Goal: Information Seeking & Learning: Check status

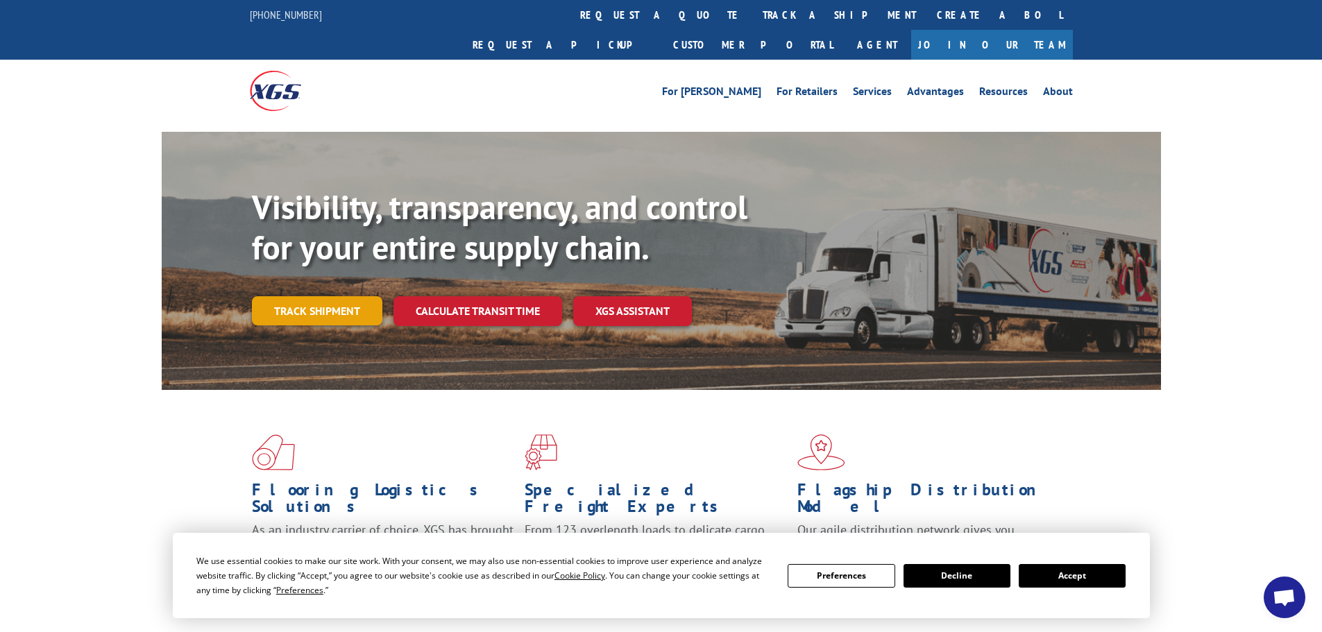
click at [331, 296] on link "Track shipment" at bounding box center [317, 310] width 130 height 29
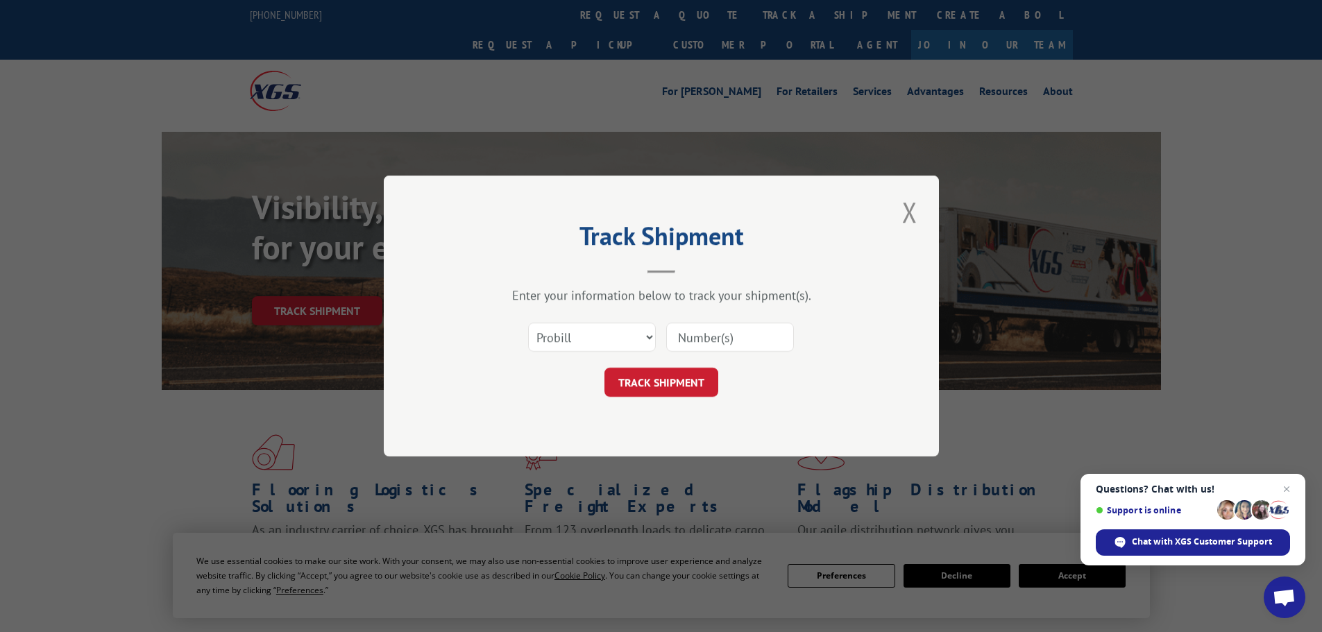
paste input "17152437"
type input "17152437"
click at [703, 375] on button "TRACK SHIPMENT" at bounding box center [661, 382] width 114 height 29
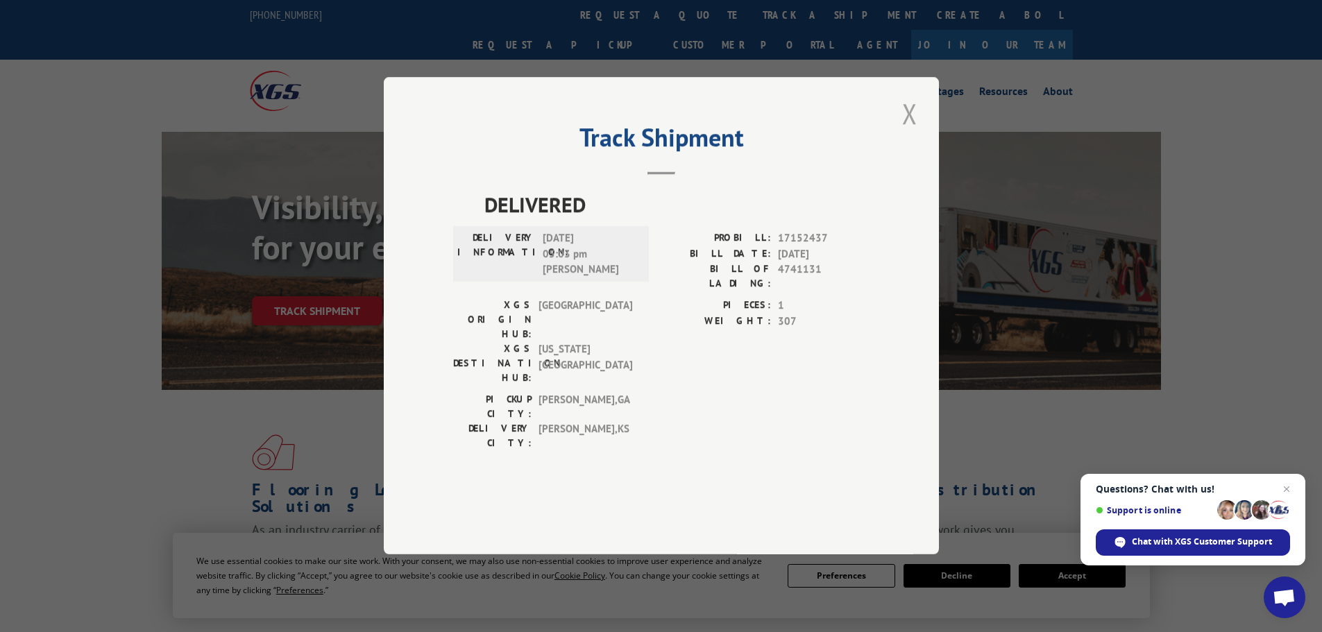
click at [900, 133] on button "Close modal" at bounding box center [910, 113] width 24 height 38
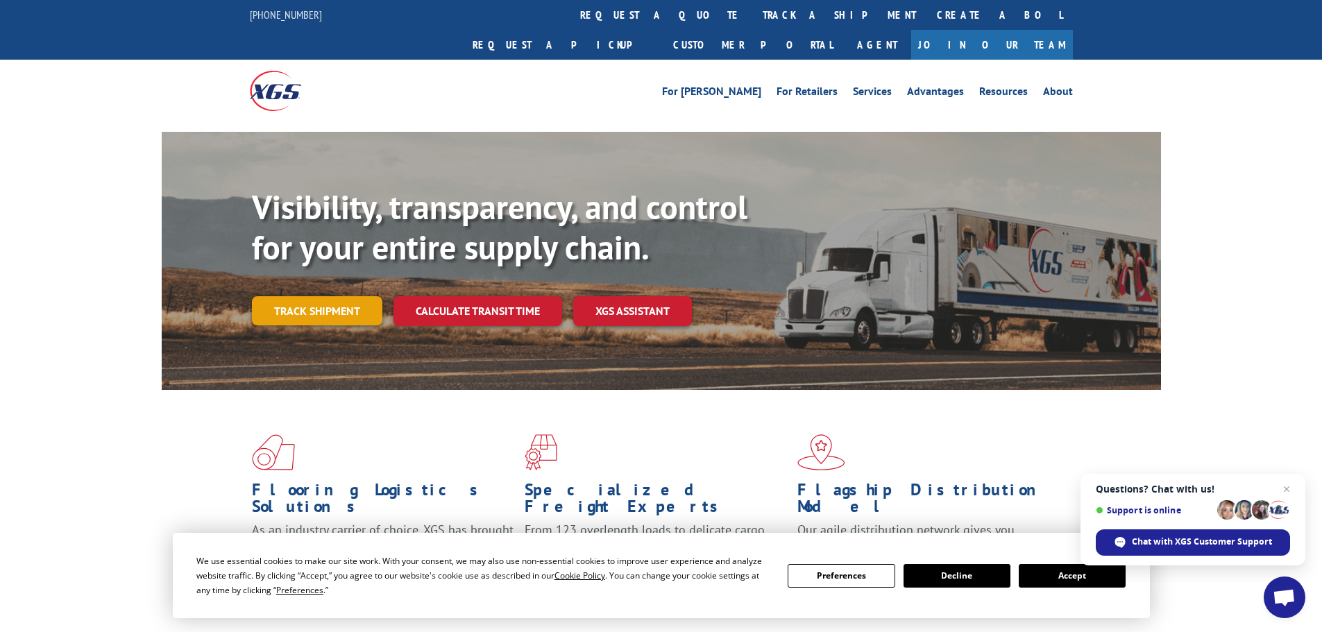
click at [333, 296] on link "Track shipment" at bounding box center [317, 310] width 130 height 29
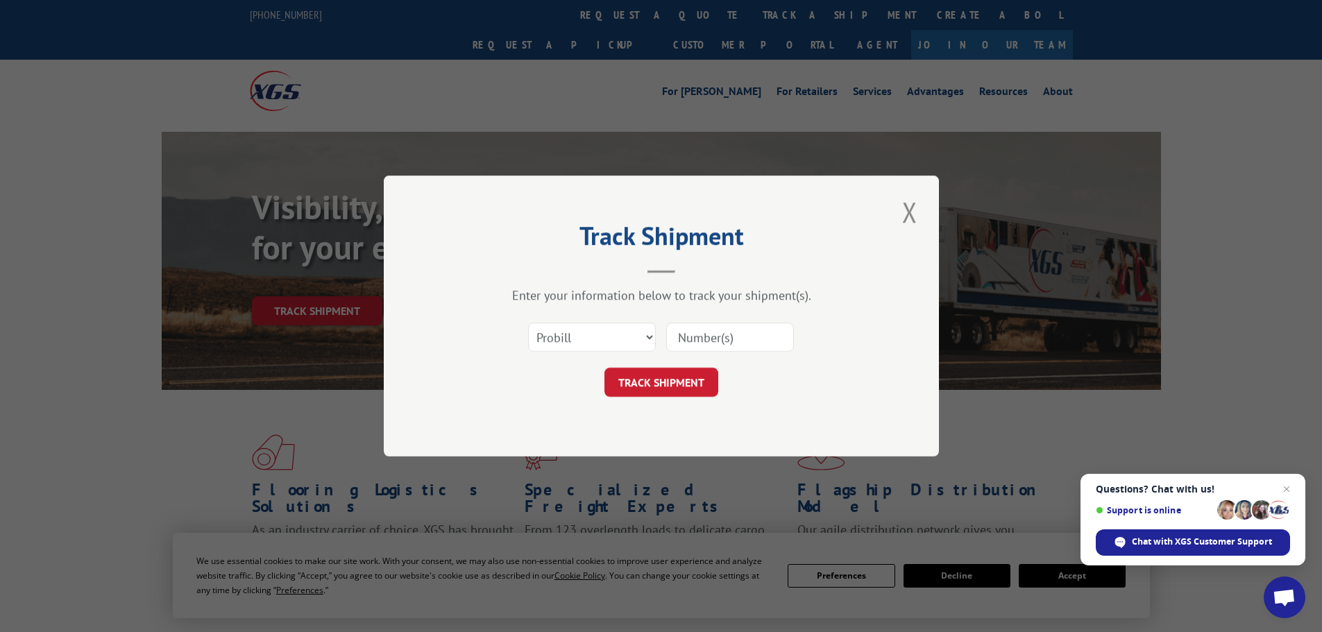
paste input "17152437"
type input "17152437"
click at [654, 379] on button "TRACK SHIPMENT" at bounding box center [661, 382] width 114 height 29
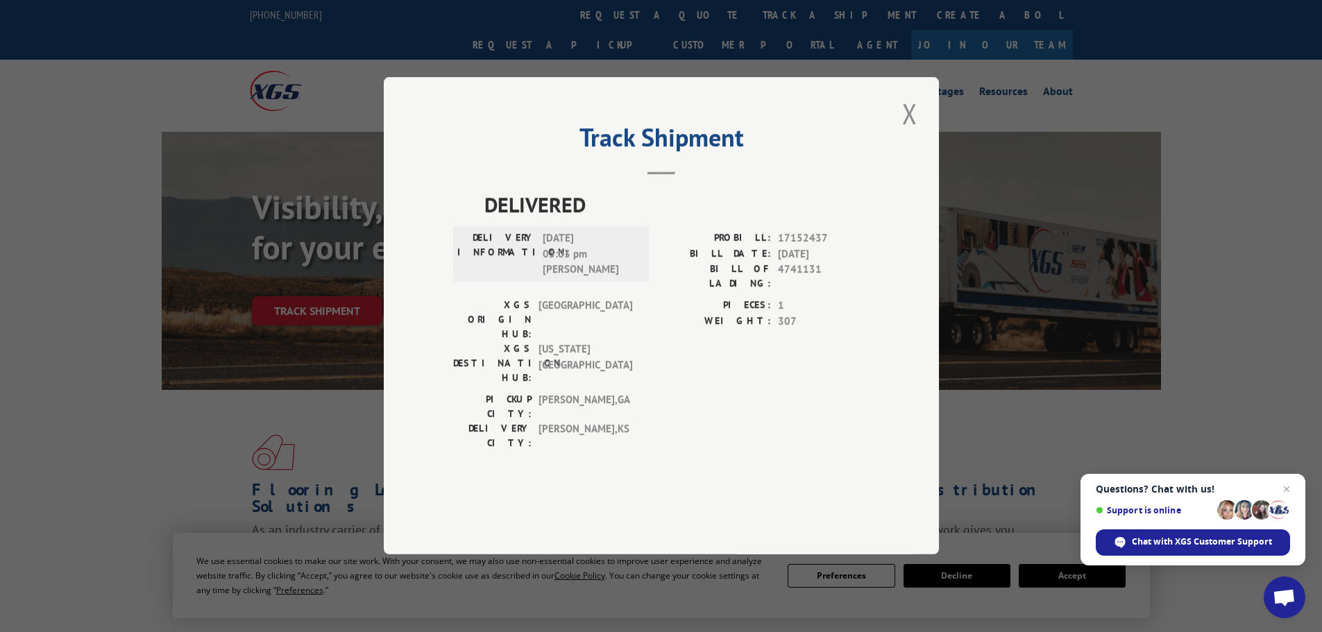
click at [1020, 414] on div "Track Shipment DELIVERED DELIVERY INFORMATION: [DATE] 05:03 pm [PERSON_NAME] PR…" at bounding box center [661, 316] width 1322 height 632
click at [906, 133] on button "Close modal" at bounding box center [910, 113] width 24 height 38
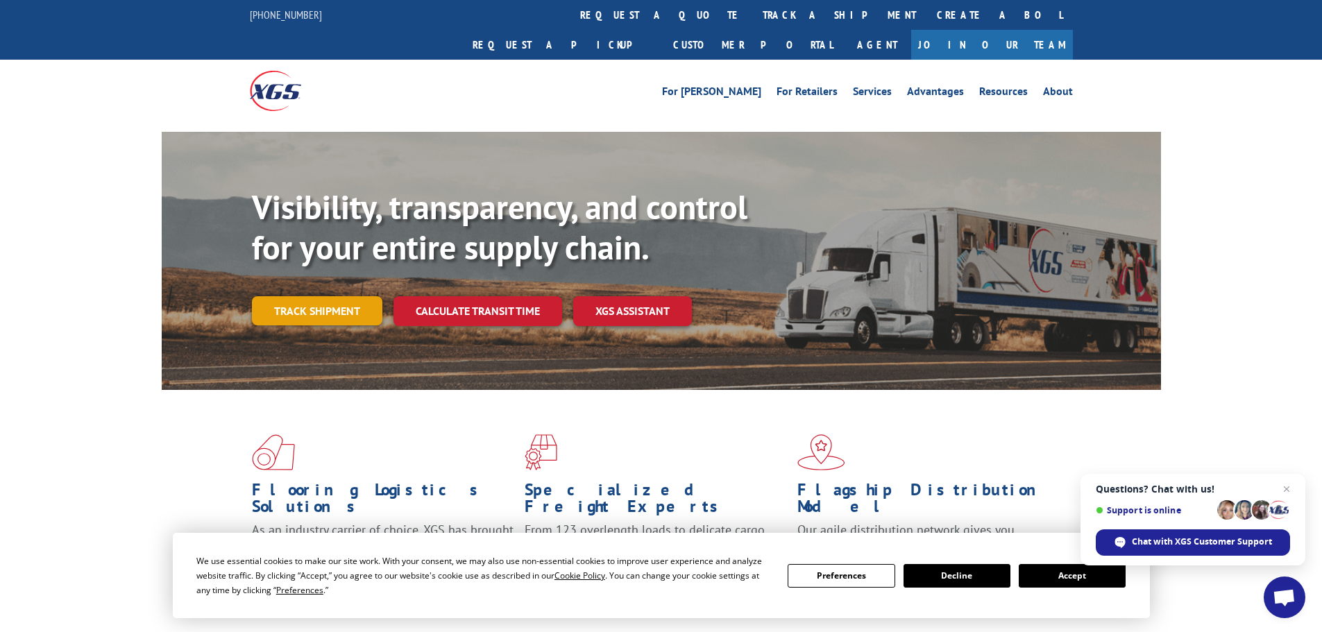
click at [323, 296] on link "Track shipment" at bounding box center [317, 310] width 130 height 29
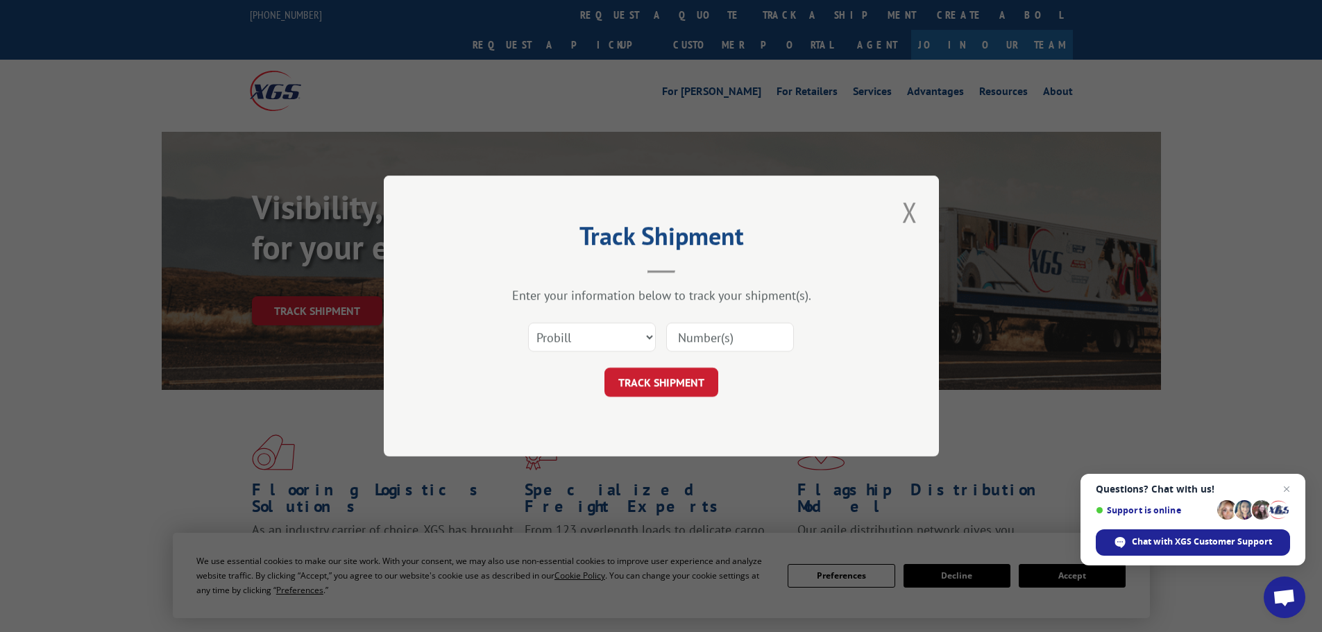
paste input "73125"
type input "73125"
click at [687, 378] on button "TRACK SHIPMENT" at bounding box center [661, 382] width 114 height 29
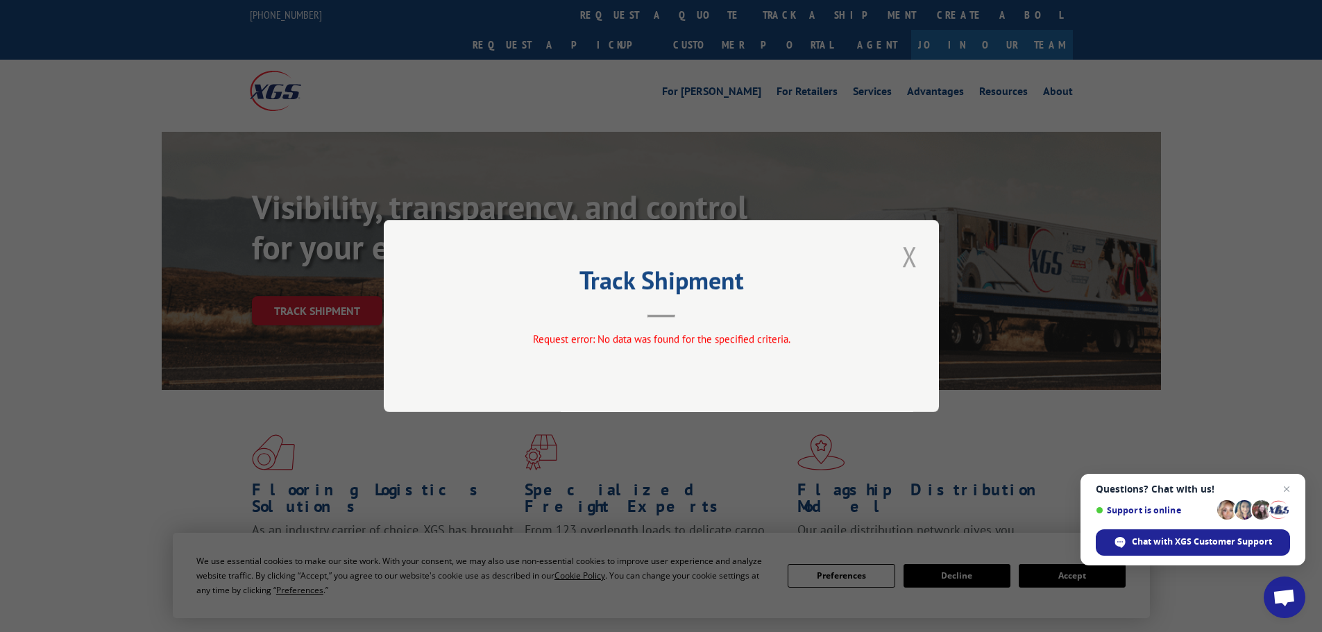
click at [914, 258] on button "Close modal" at bounding box center [910, 256] width 24 height 38
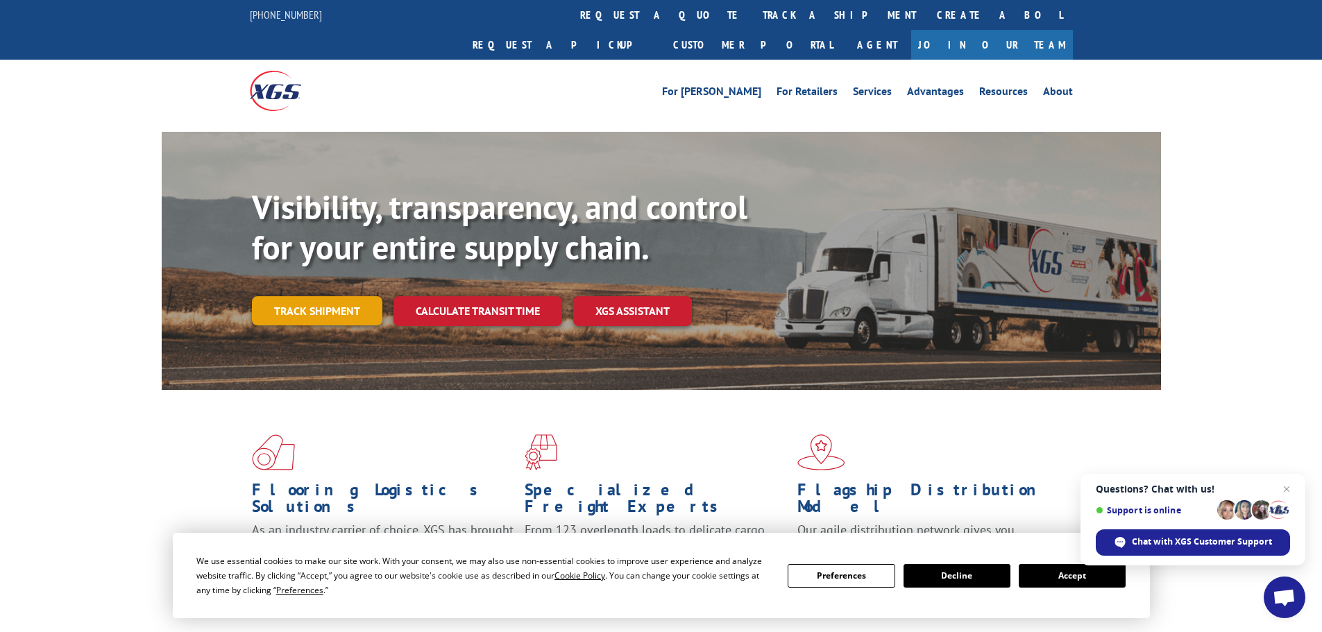
click at [341, 296] on link "Track shipment" at bounding box center [317, 310] width 130 height 29
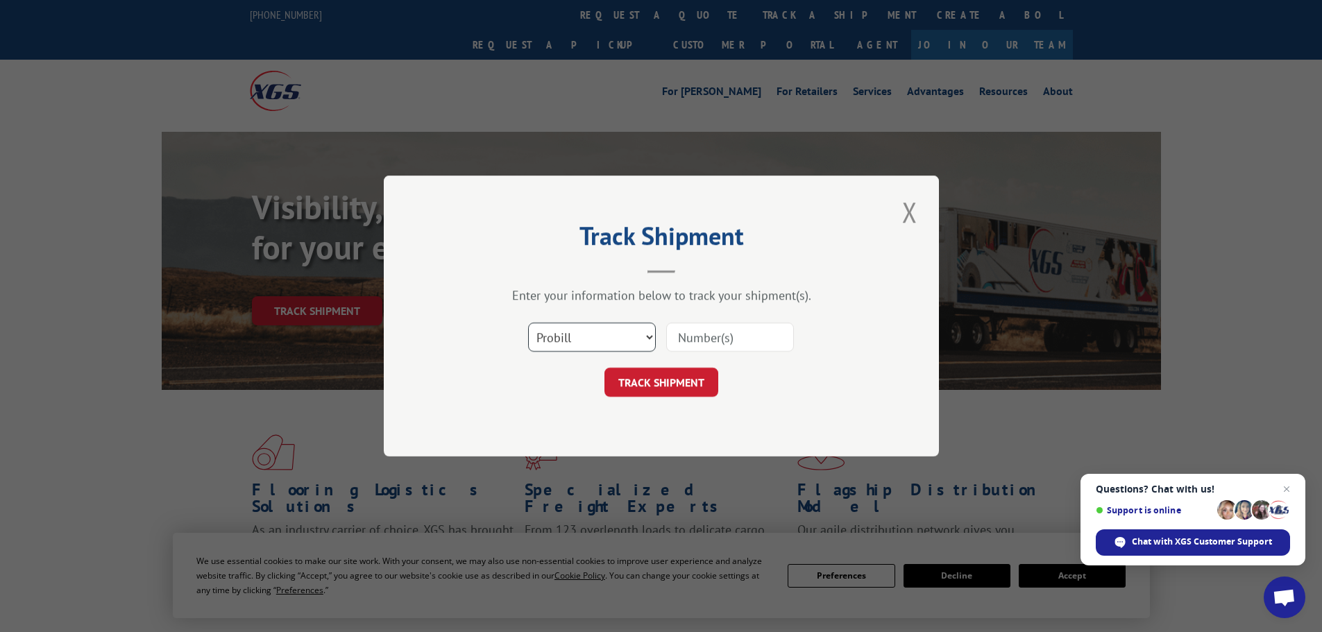
click at [650, 335] on select "Select category... Probill BOL PO" at bounding box center [592, 337] width 128 height 29
select select "po"
click at [528, 323] on select "Select category... Probill BOL PO" at bounding box center [592, 337] width 128 height 29
paste input "21543951"
type input "21543951"
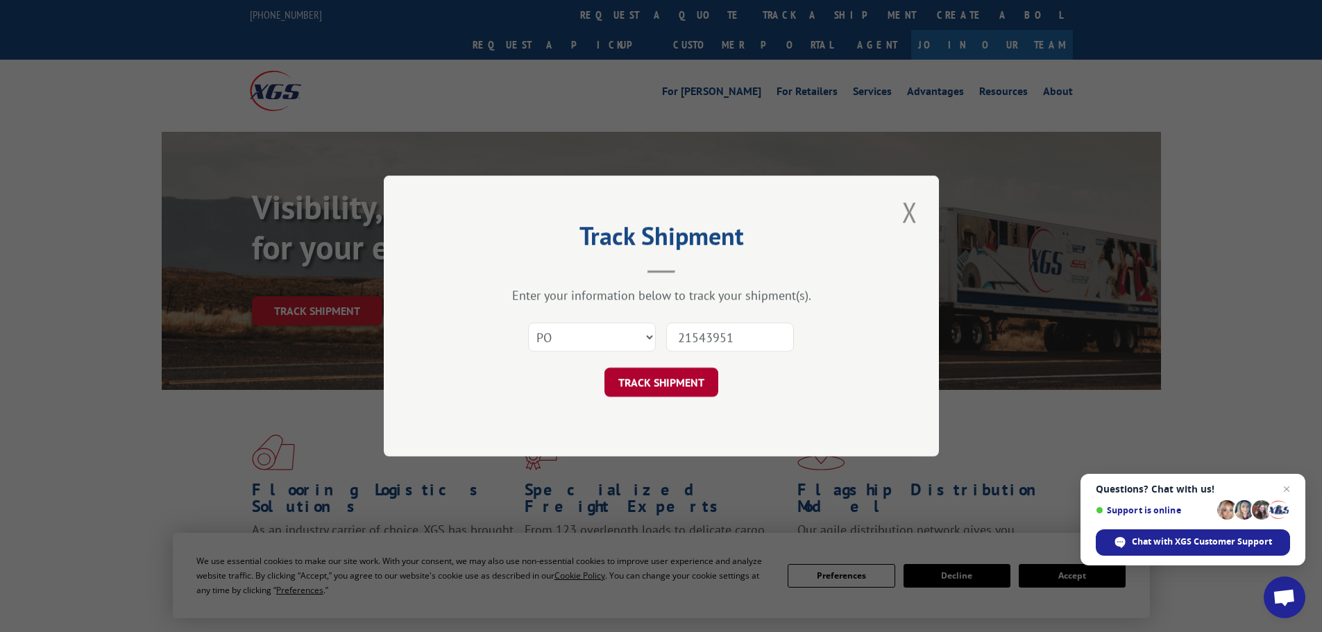
click at [702, 381] on button "TRACK SHIPMENT" at bounding box center [661, 382] width 114 height 29
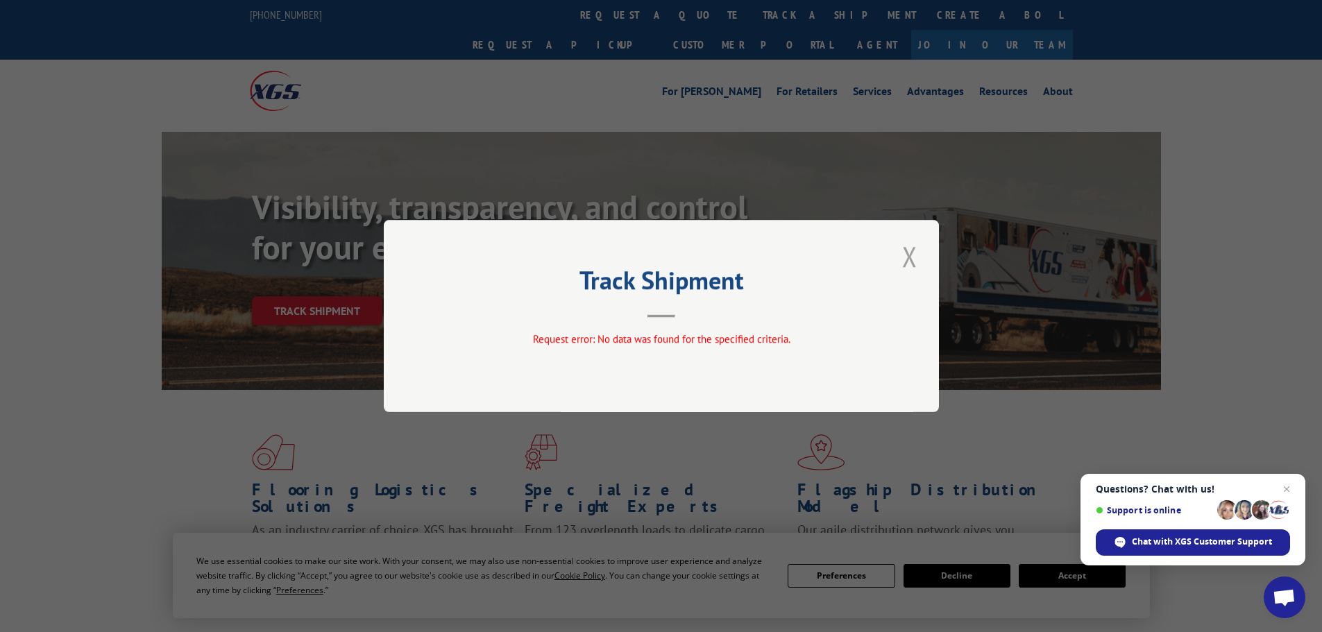
click at [904, 255] on button "Close modal" at bounding box center [910, 256] width 24 height 38
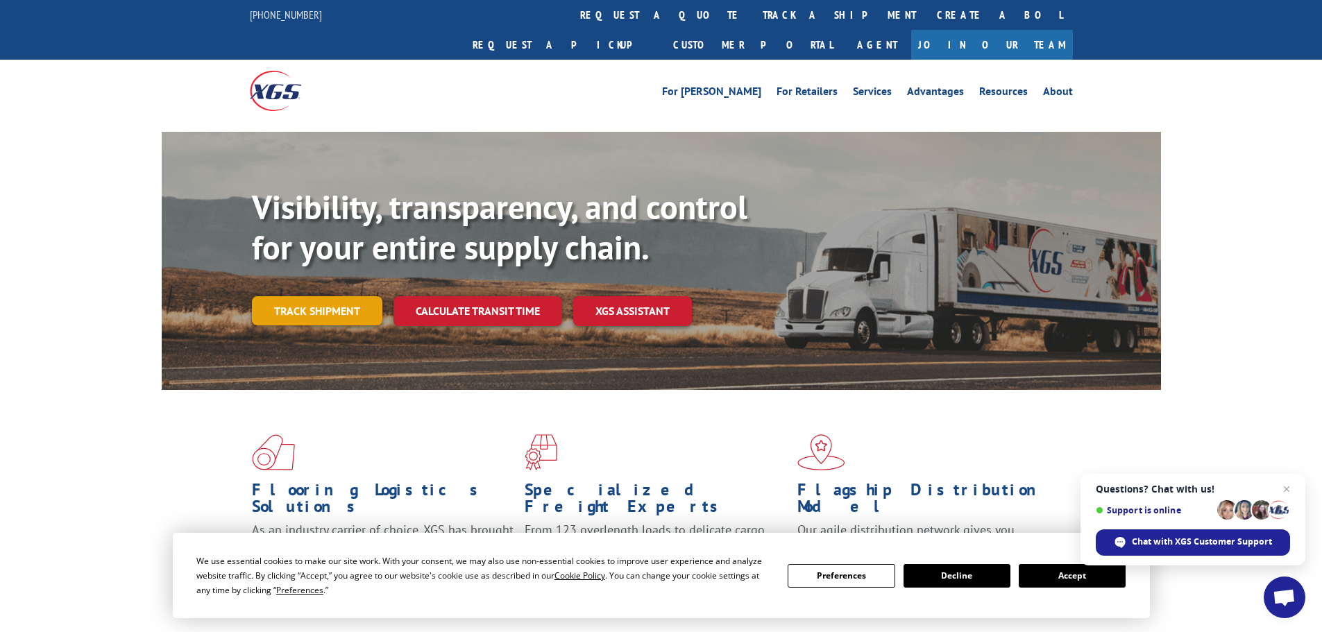
click at [317, 296] on link "Track shipment" at bounding box center [317, 310] width 130 height 29
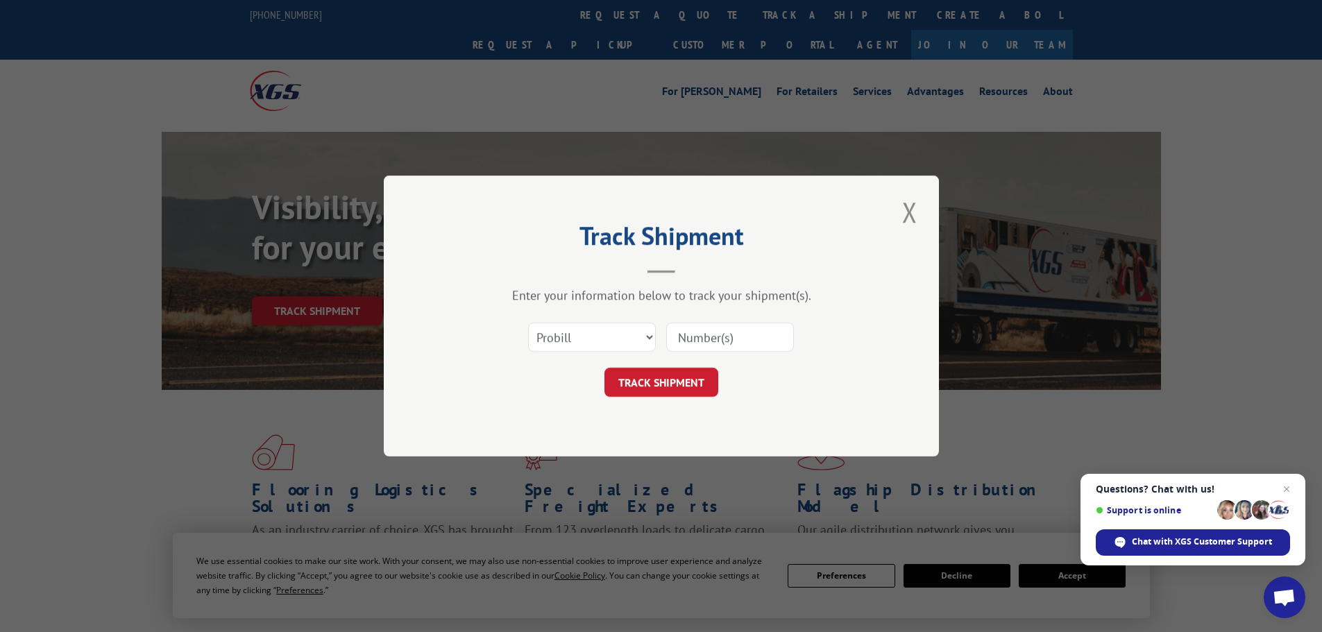
paste input "17459776"
type input "17459776"
click at [667, 376] on button "TRACK SHIPMENT" at bounding box center [661, 382] width 114 height 29
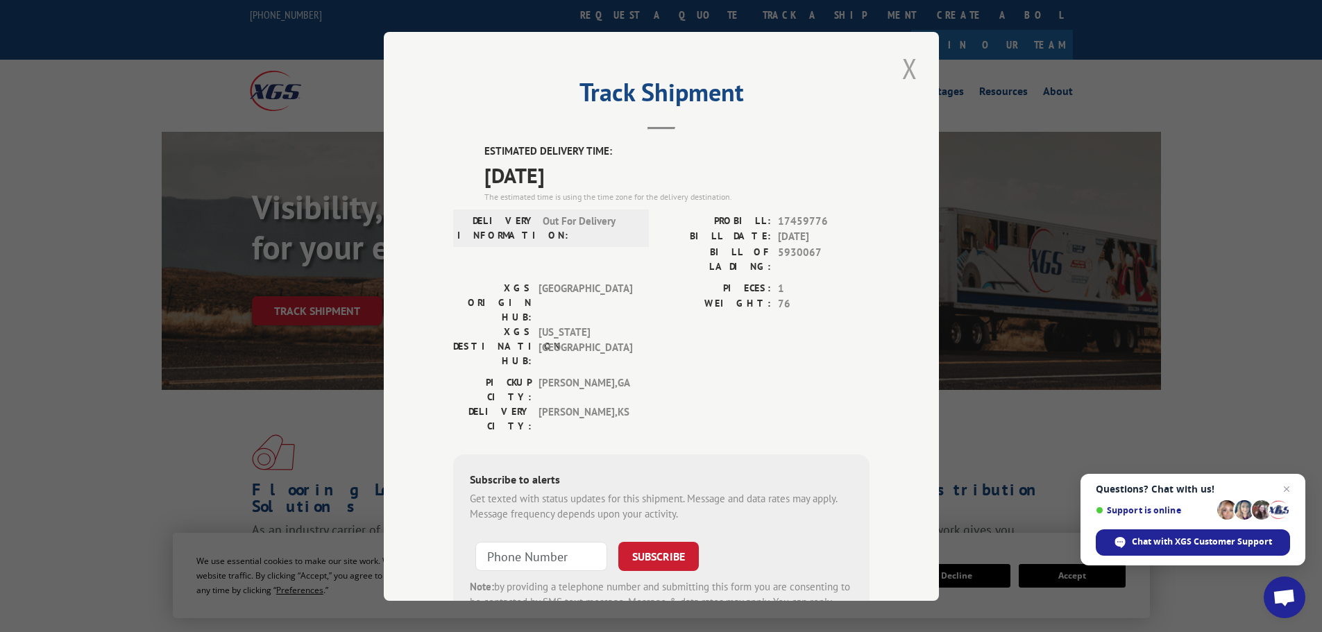
click at [906, 67] on button "Close modal" at bounding box center [910, 68] width 24 height 38
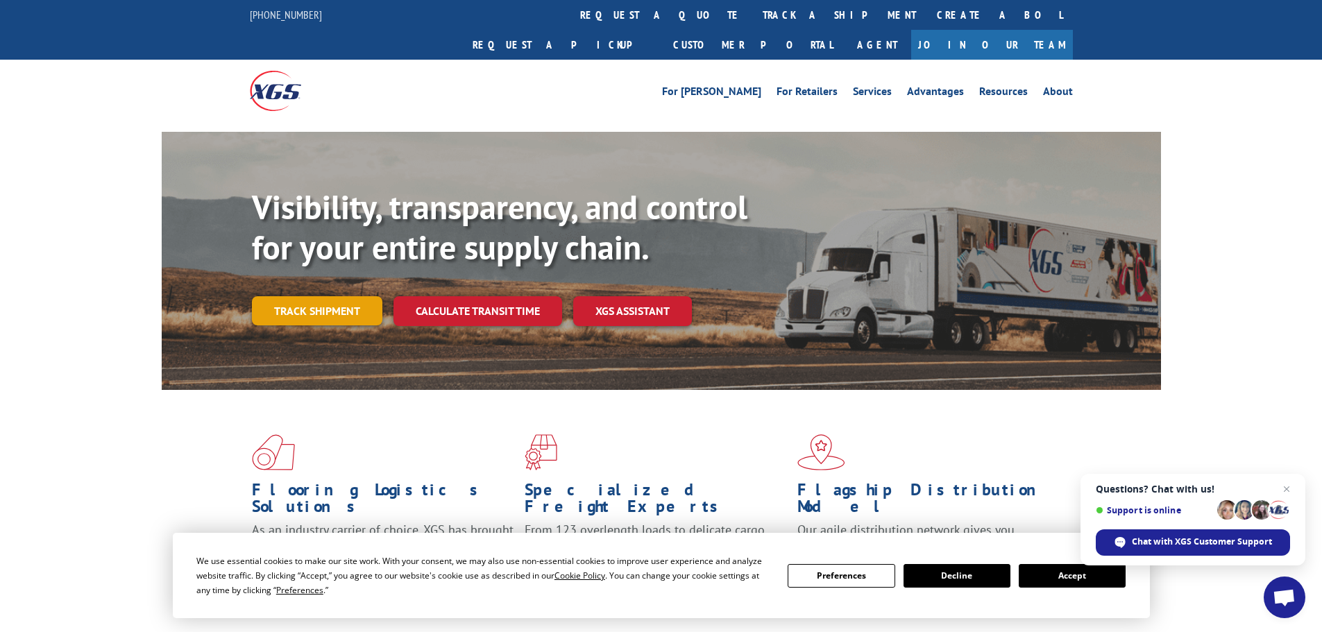
click at [296, 296] on link "Track shipment" at bounding box center [317, 310] width 130 height 29
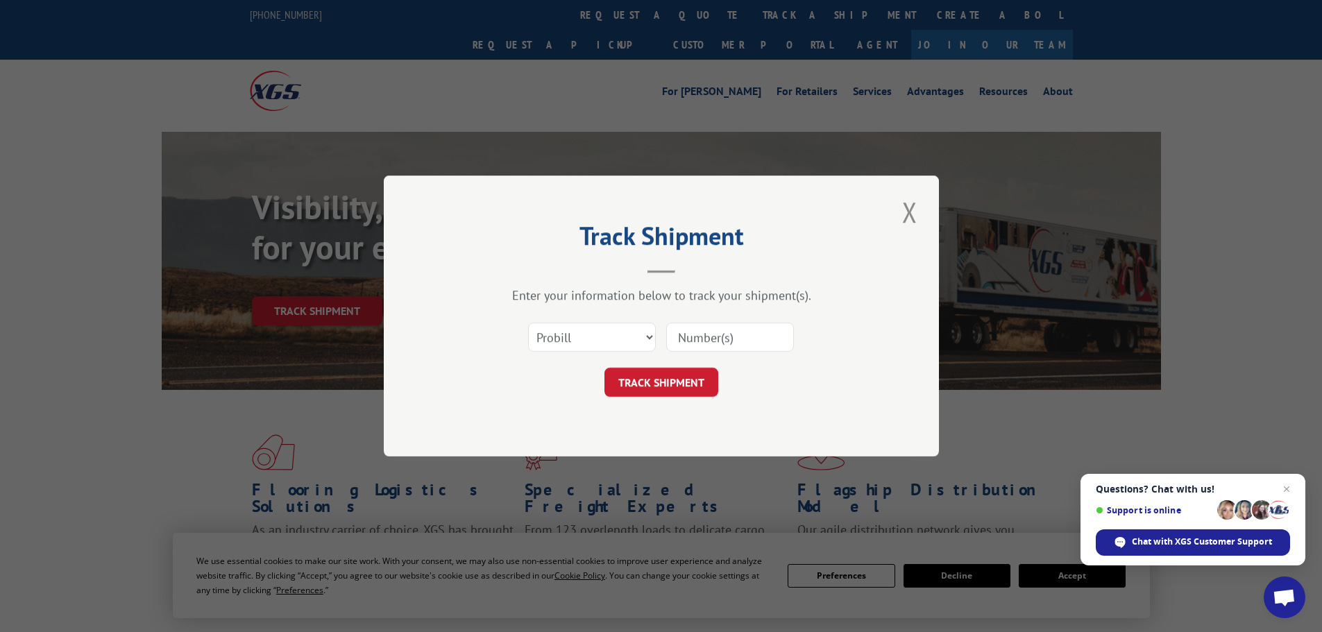
paste input "17457602"
type input "17457602"
click at [687, 374] on button "TRACK SHIPMENT" at bounding box center [661, 382] width 114 height 29
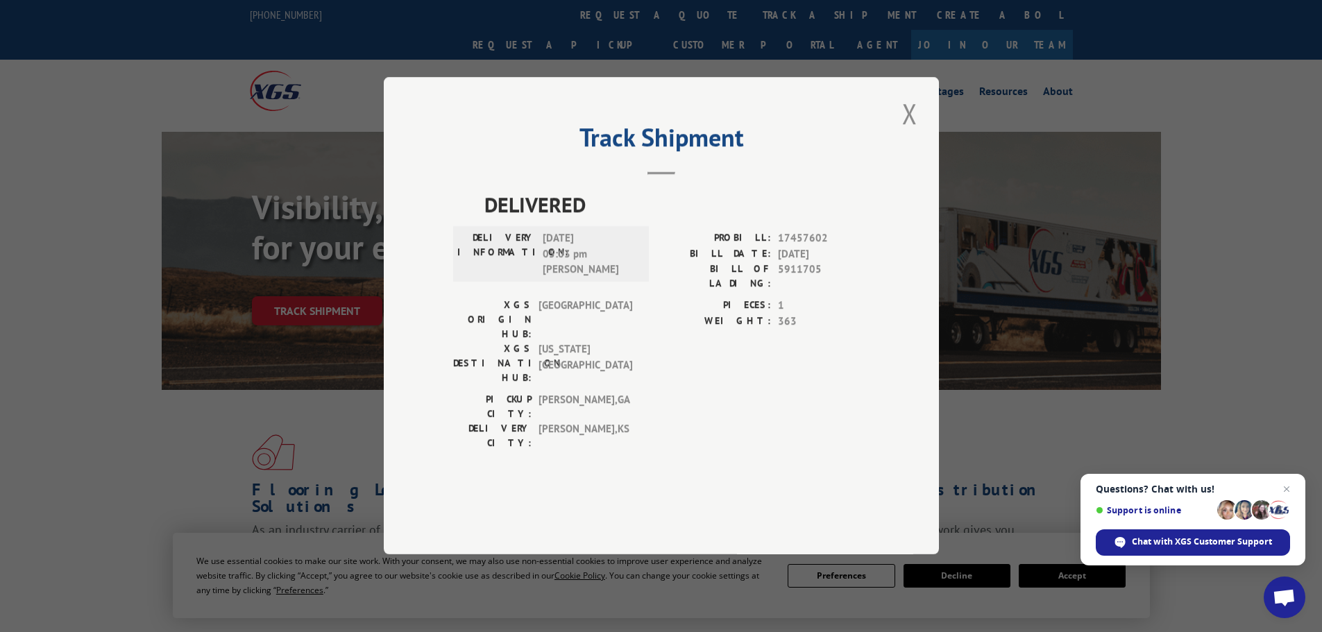
click at [257, 373] on div "Track Shipment DELIVERED DELIVERY INFORMATION: [DATE] 05:03 pm [PERSON_NAME] PR…" at bounding box center [661, 316] width 1322 height 632
click at [908, 133] on button "Close modal" at bounding box center [910, 113] width 24 height 38
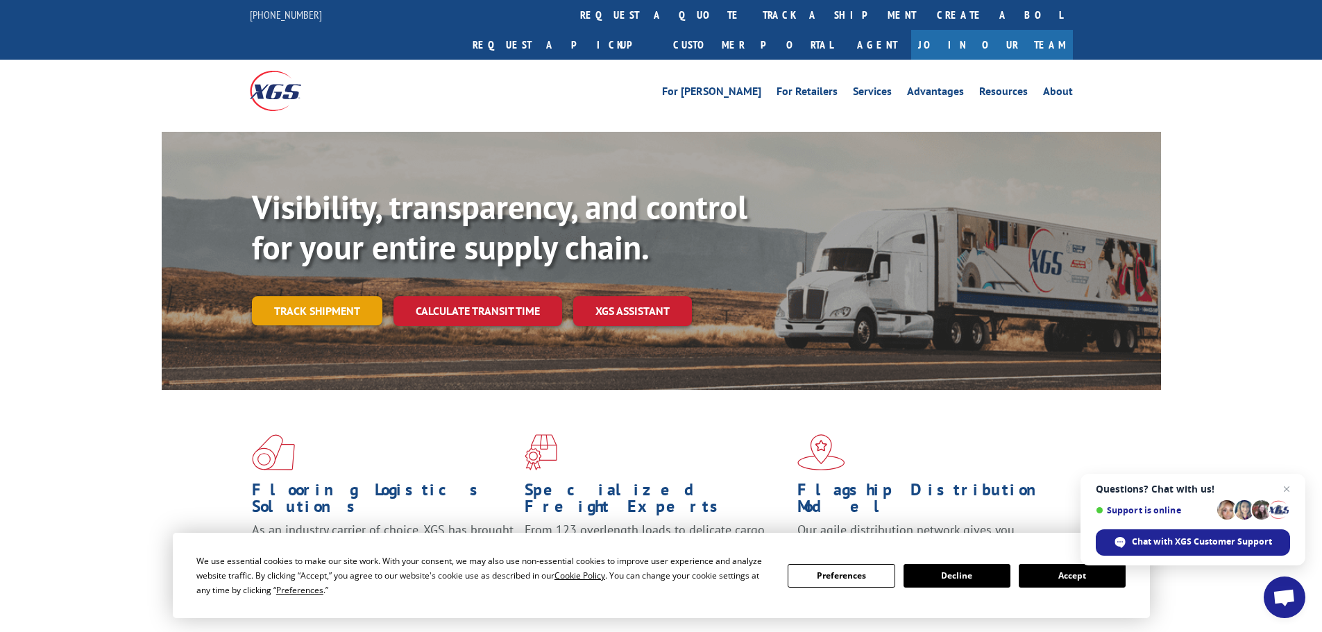
click at [301, 296] on link "Track shipment" at bounding box center [317, 310] width 130 height 29
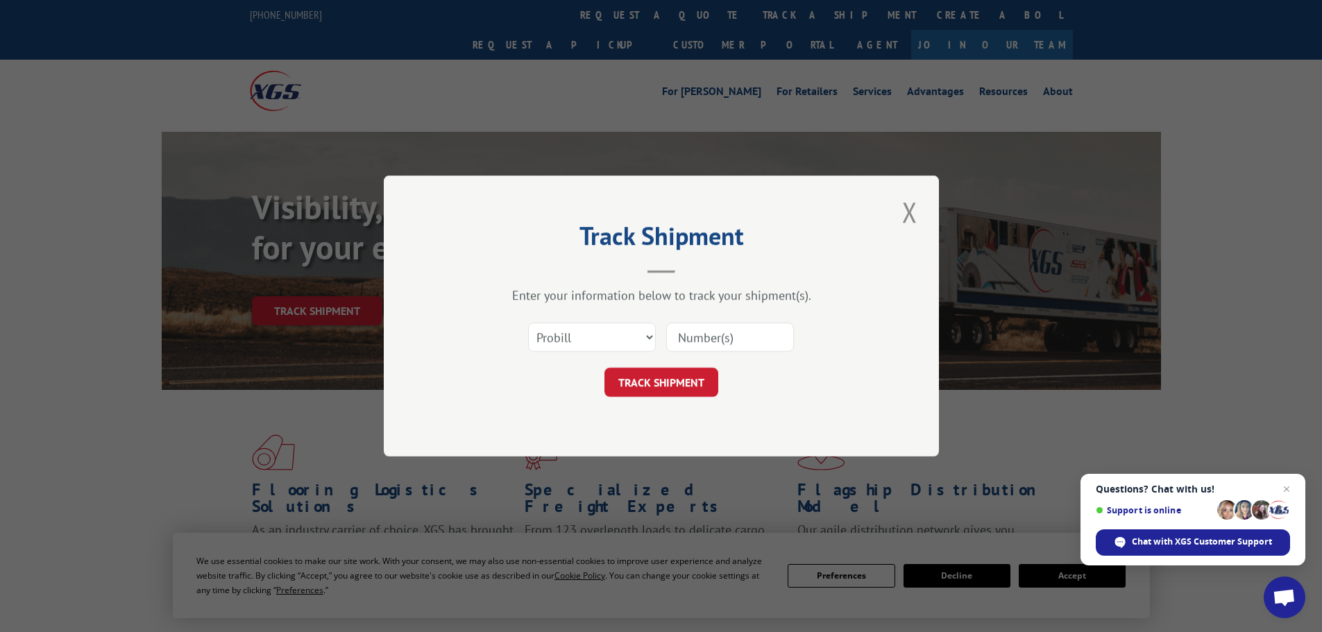
paste input "17457602"
type input "17457602"
click at [668, 378] on button "TRACK SHIPMENT" at bounding box center [661, 382] width 114 height 29
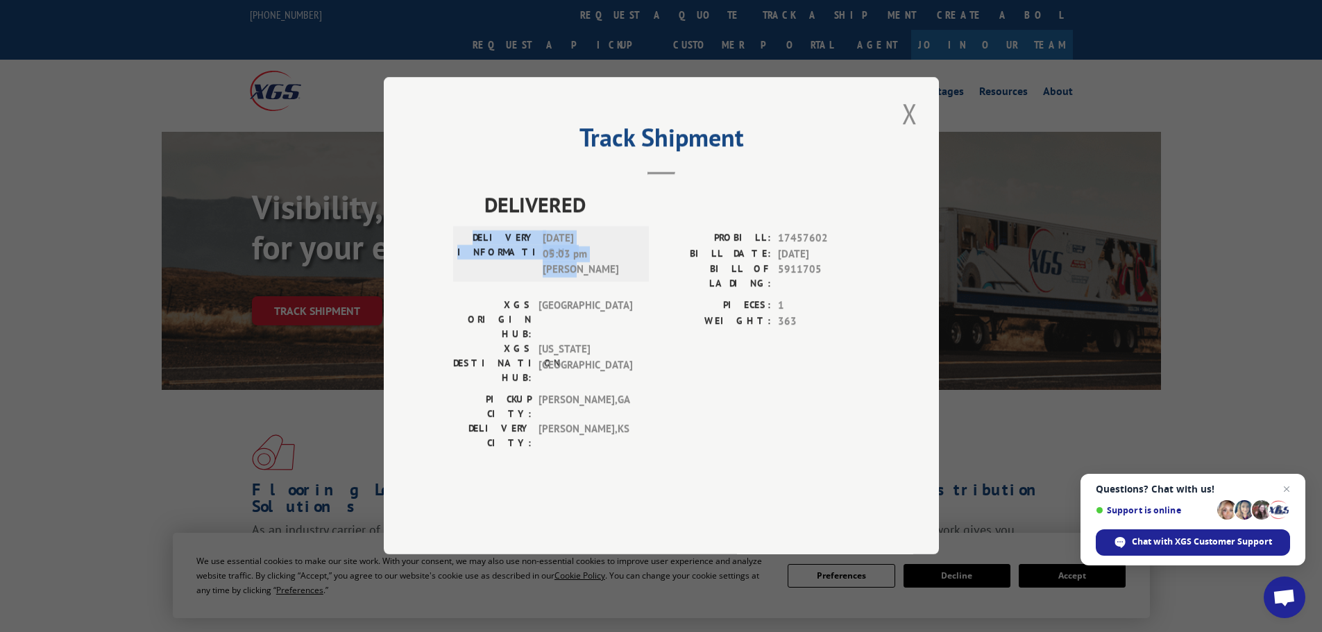
drag, startPoint x: 464, startPoint y: 265, endPoint x: 643, endPoint y: 312, distance: 185.0
click at [643, 312] on div "DELIVERED DELIVERY INFORMATION: [DATE] 05:03 pm [PERSON_NAME] PROBILL: 17457602…" at bounding box center [661, 323] width 416 height 269
copy div "DELIVERY INFORMATION: [DATE] 05:03 pm [PERSON_NAME]"
